Goal: Find specific page/section

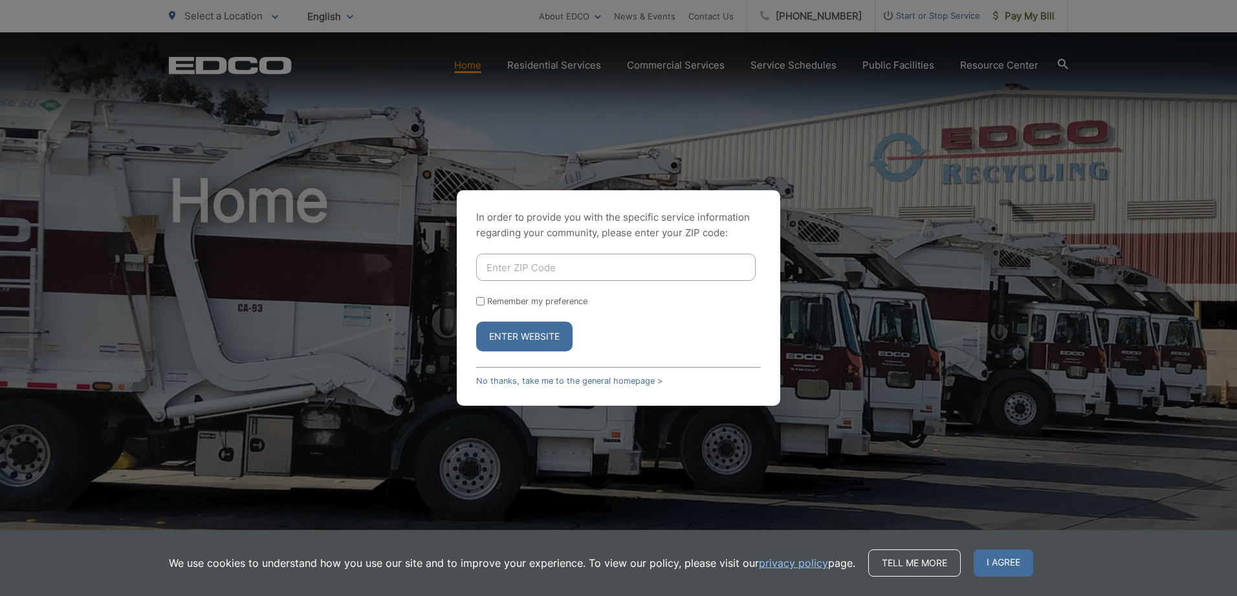
click at [578, 271] on input "Enter ZIP Code" at bounding box center [616, 267] width 280 height 27
type input "92028"
click at [479, 303] on input "Remember my preference" at bounding box center [480, 301] width 8 height 8
checkbox input "true"
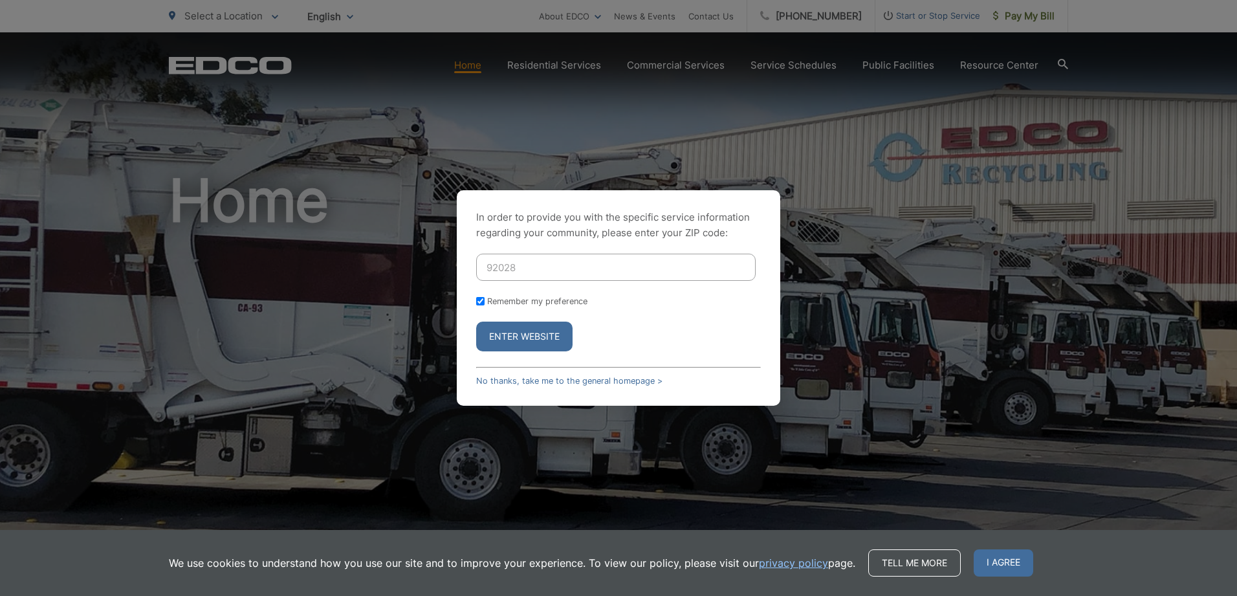
click at [543, 335] on button "Enter Website" at bounding box center [524, 337] width 96 height 30
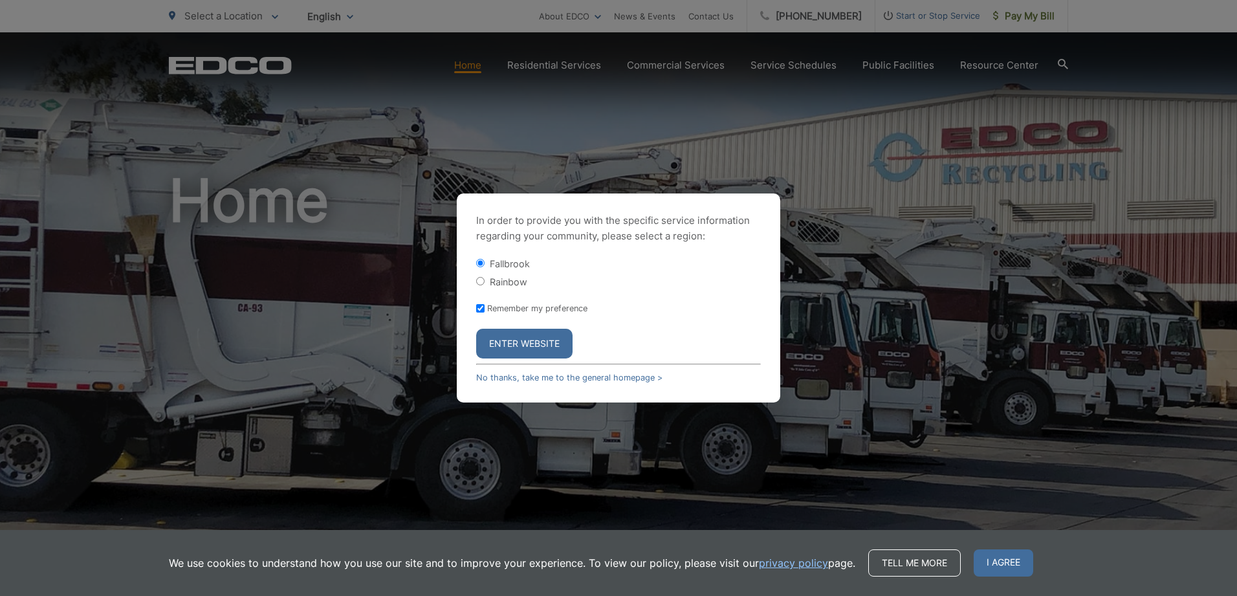
click at [501, 342] on button "Enter Website" at bounding box center [524, 344] width 96 height 30
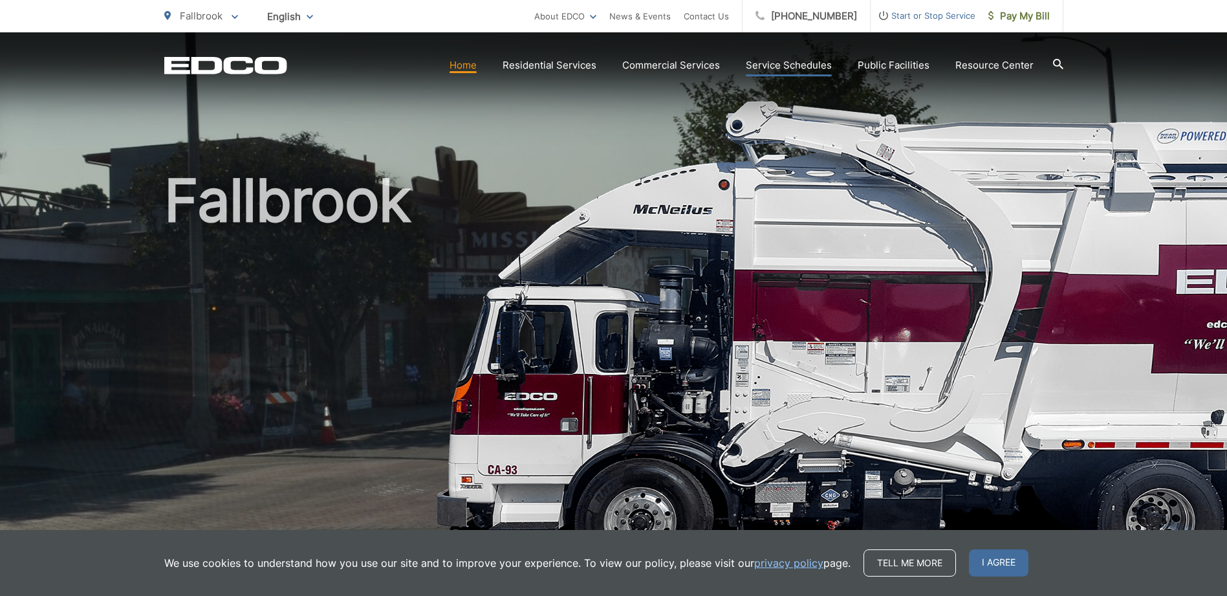
click at [769, 64] on link "Service Schedules" at bounding box center [789, 66] width 86 height 16
